Goal: Task Accomplishment & Management: Use online tool/utility

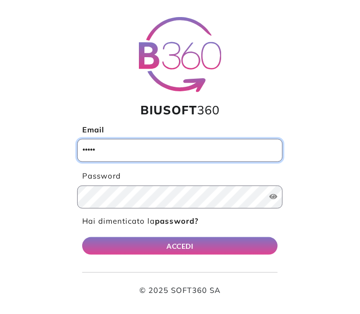
type input "**********"
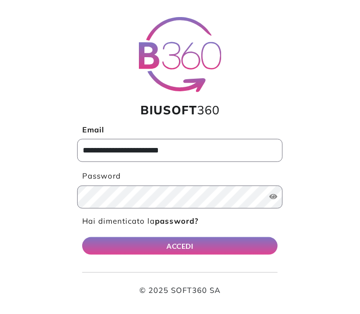
click at [82, 237] on button "ACCEDI" at bounding box center [179, 246] width 195 height 18
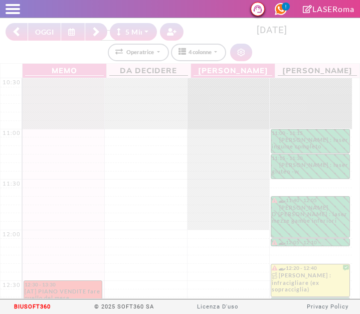
select select "*"
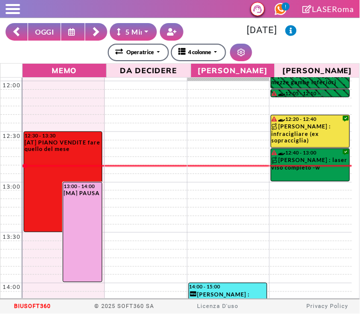
scroll to position [150, 0]
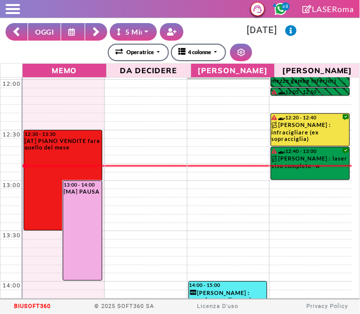
click at [95, 34] on rect at bounding box center [96, 33] width 6 height 6
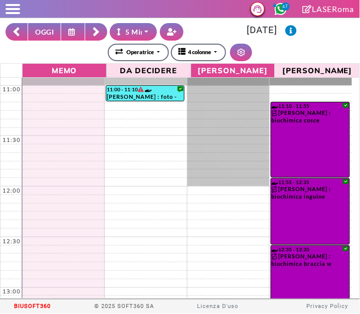
scroll to position [0, 0]
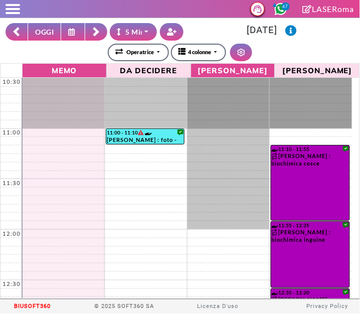
click at [96, 32] on rect at bounding box center [96, 33] width 6 height 6
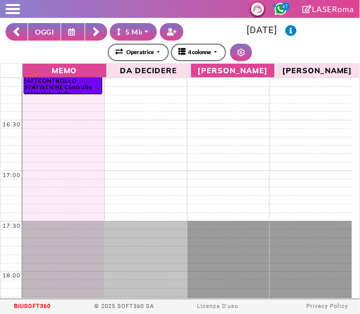
scroll to position [668, 0]
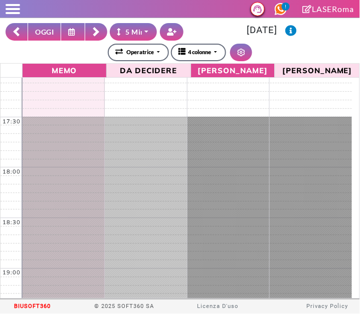
click at [79, 33] on button at bounding box center [73, 32] width 24 height 18
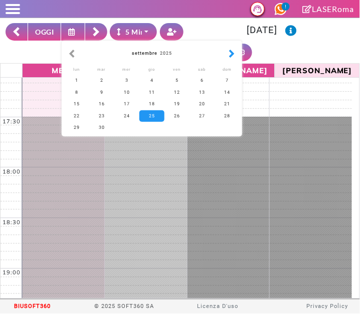
click at [230, 52] on button "button" at bounding box center [231, 53] width 11 height 11
select select "*"
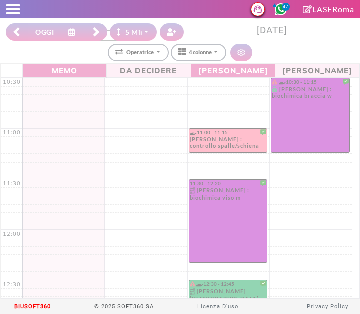
select select "*"
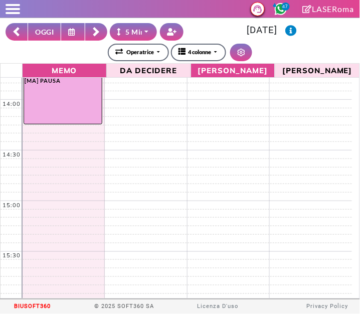
scroll to position [347, 0]
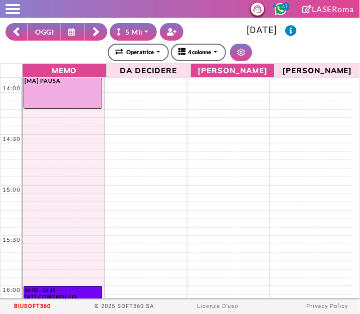
click at [48, 29] on button "OGGI" at bounding box center [45, 32] width 34 height 18
type input "**********"
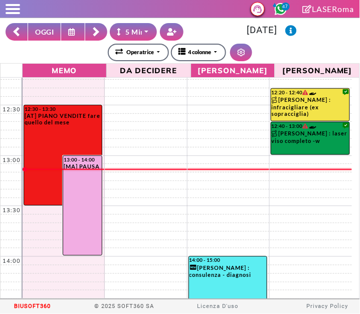
scroll to position [174, 0]
